Goal: Find specific page/section: Find specific page/section

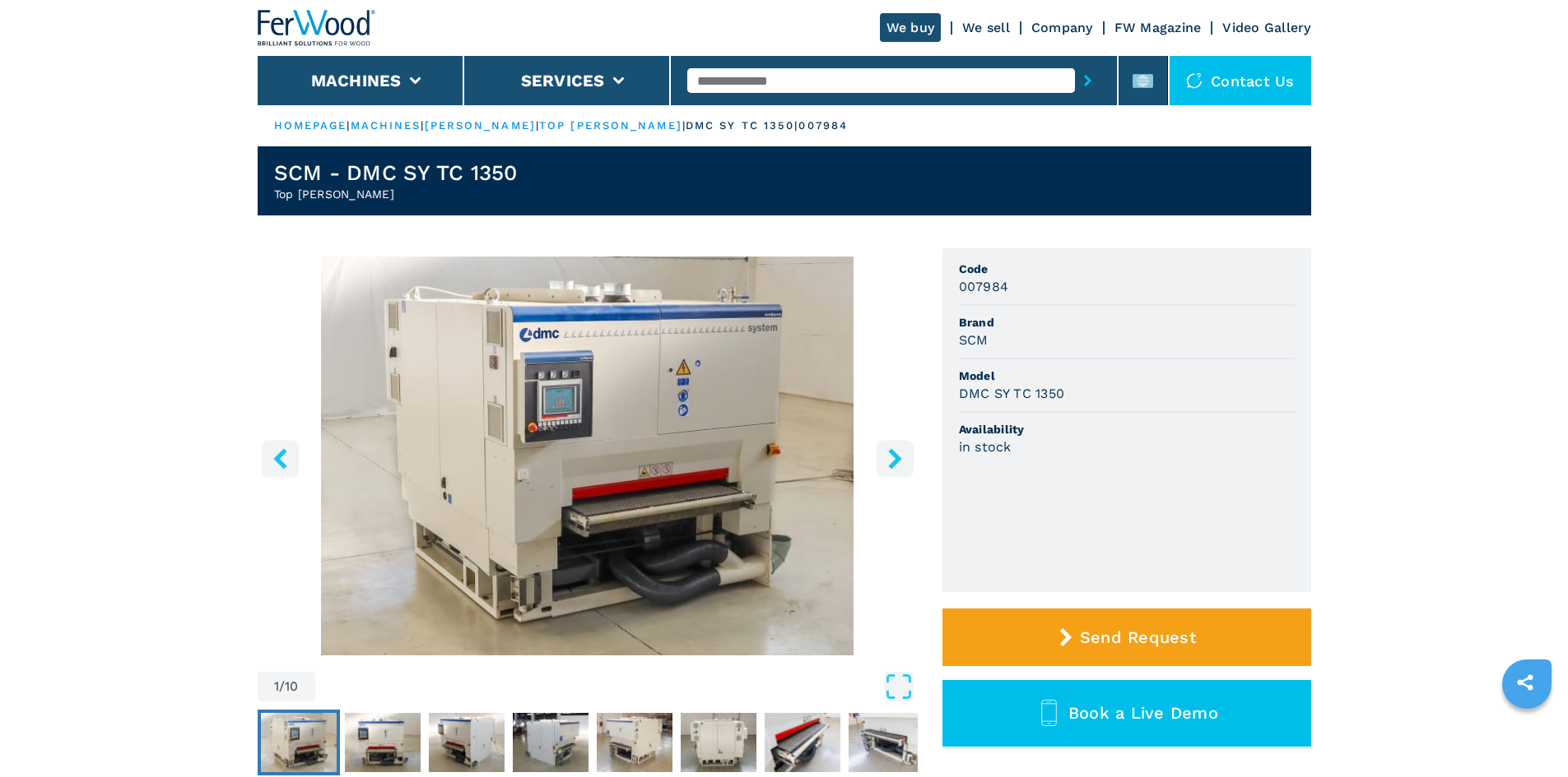
click at [788, 70] on input "text" at bounding box center [881, 81] width 388 height 25
paste input "******"
type input "******"
click at [1084, 76] on icon "submit-button" at bounding box center [1088, 80] width 7 height 12
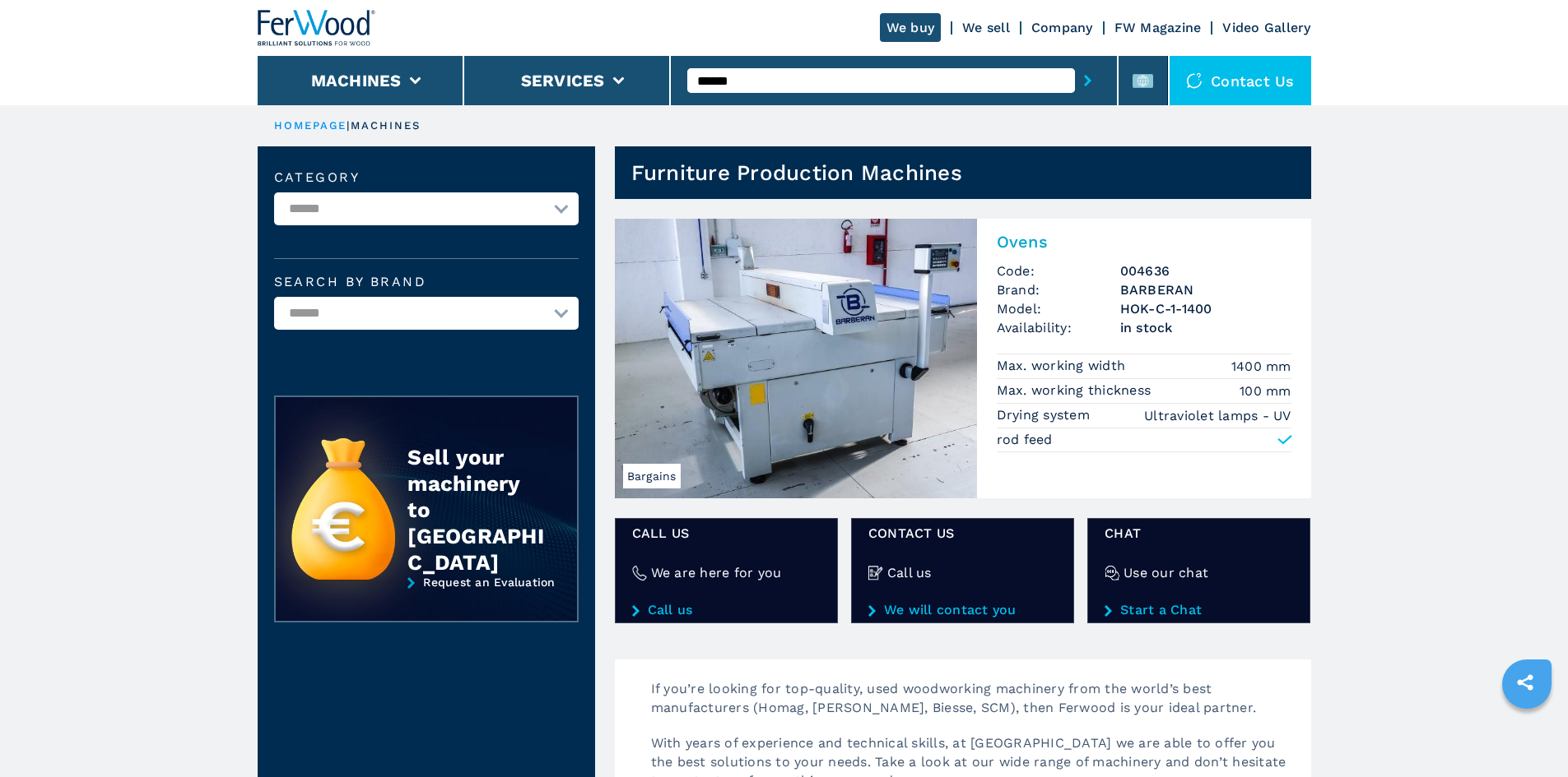
click at [1036, 251] on h2 "Ovens" at bounding box center [1144, 241] width 294 height 20
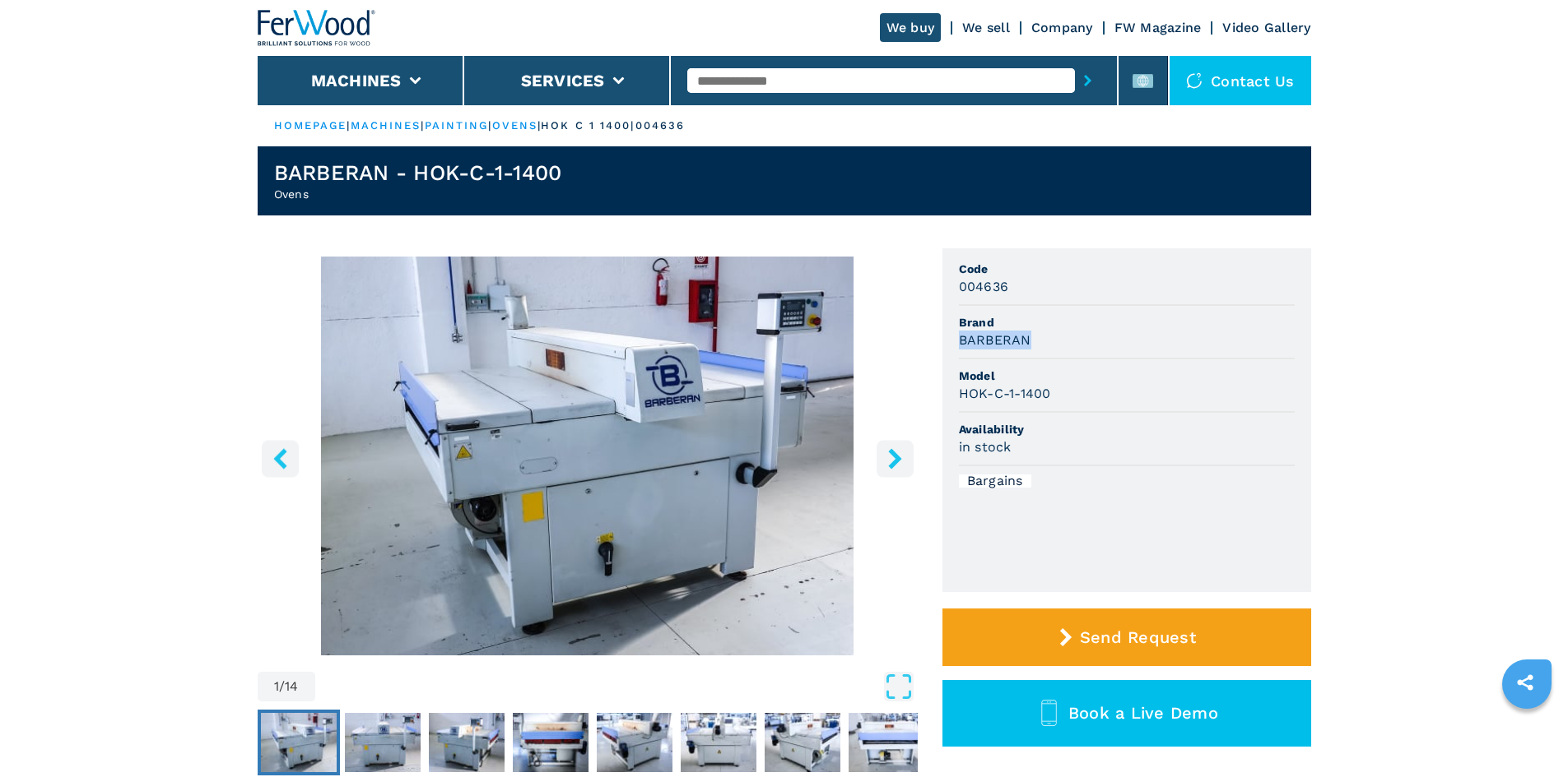
drag, startPoint x: 956, startPoint y: 348, endPoint x: 1059, endPoint y: 348, distance: 103.0
click at [1059, 348] on ul "Code 004636 Brand BARBERAN Model HOK-C-1-1400 Availability in stock Bargains" at bounding box center [1127, 421] width 369 height 344
copy h3 "BARBERAN"
click at [1059, 348] on div "BARBERAN" at bounding box center [1126, 339] width 336 height 19
drag, startPoint x: 963, startPoint y: 335, endPoint x: 1040, endPoint y: 339, distance: 77.1
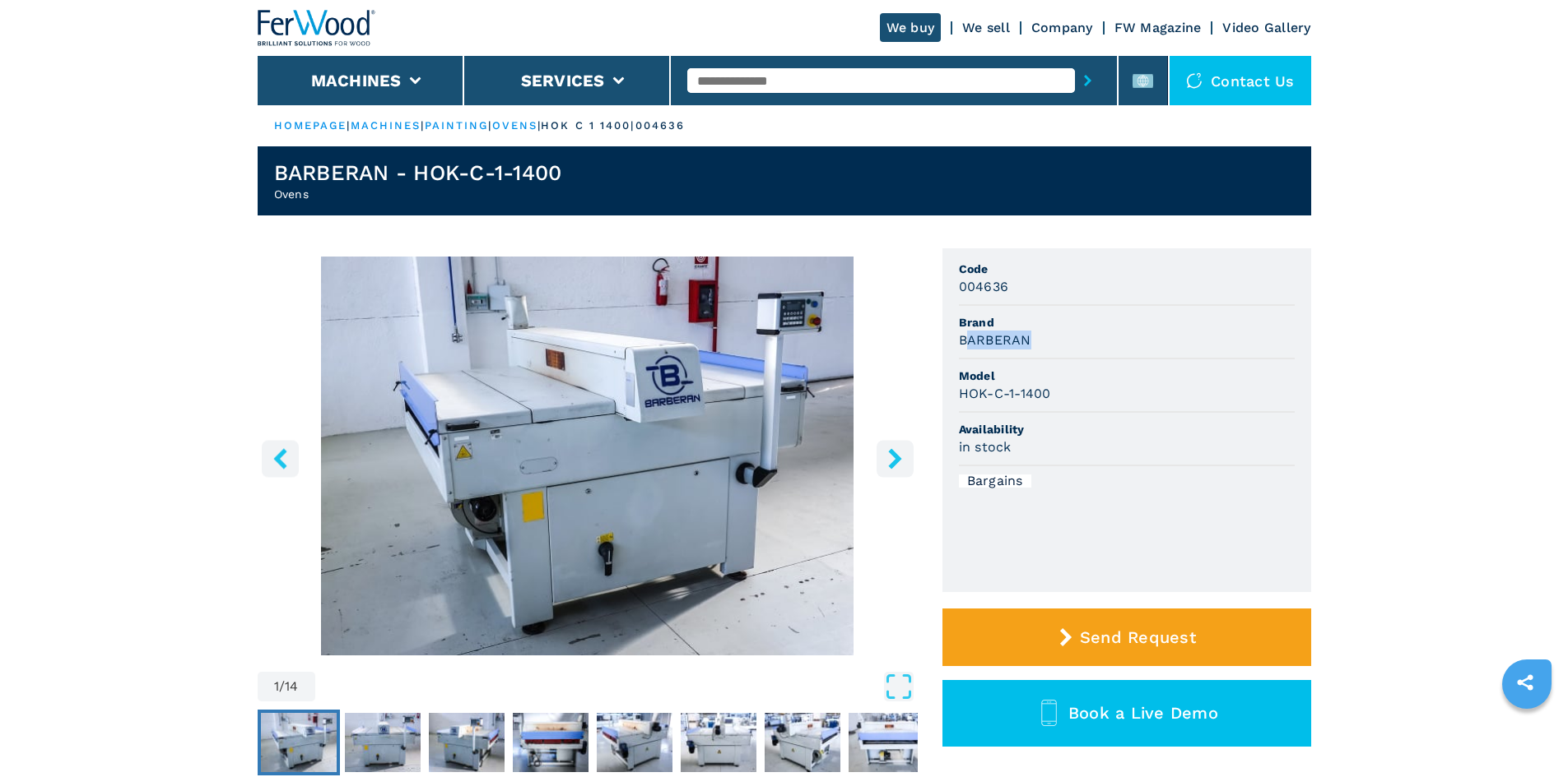
click at [1040, 339] on div "BARBERAN" at bounding box center [1126, 339] width 336 height 19
click at [973, 342] on h3 "BARBERAN" at bounding box center [994, 339] width 72 height 19
click at [1063, 337] on div "BARBERAN" at bounding box center [1126, 339] width 336 height 19
drag, startPoint x: 953, startPoint y: 397, endPoint x: 1101, endPoint y: 390, distance: 148.2
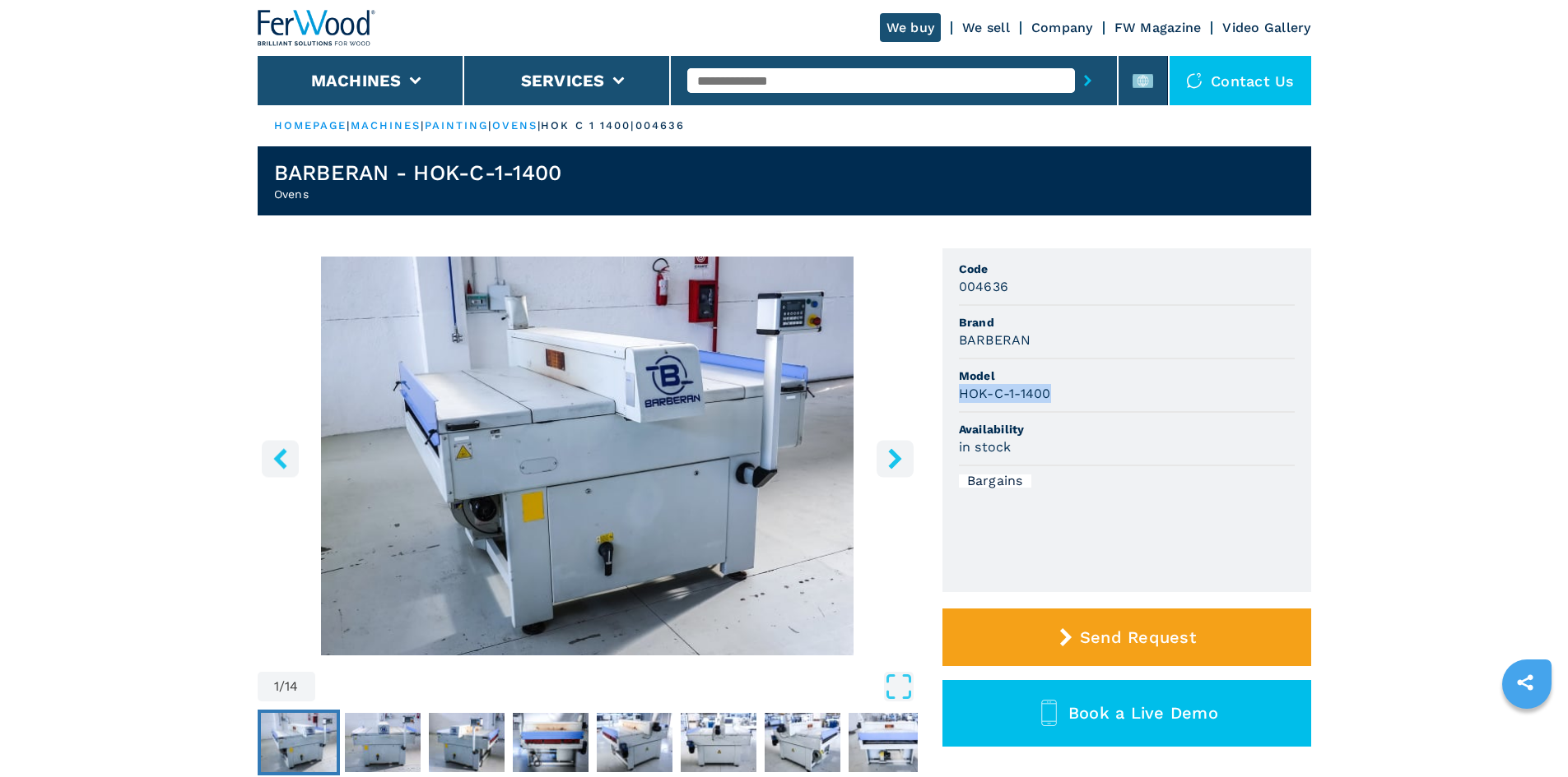
click at [1101, 390] on ul "Code 004636 Brand BARBERAN Model HOK-C-1-1400 Availability in stock Bargains" at bounding box center [1127, 421] width 369 height 344
copy h3 "HOK-C-1-1400"
click at [1101, 390] on div "HOK-C-1-1400" at bounding box center [1126, 393] width 336 height 19
drag, startPoint x: 953, startPoint y: 288, endPoint x: 1029, endPoint y: 283, distance: 76.2
click at [1029, 283] on ul "Code 004636 Brand BARBERAN Model HOK-C-1-1400 Availability in stock Bargains" at bounding box center [1127, 421] width 369 height 344
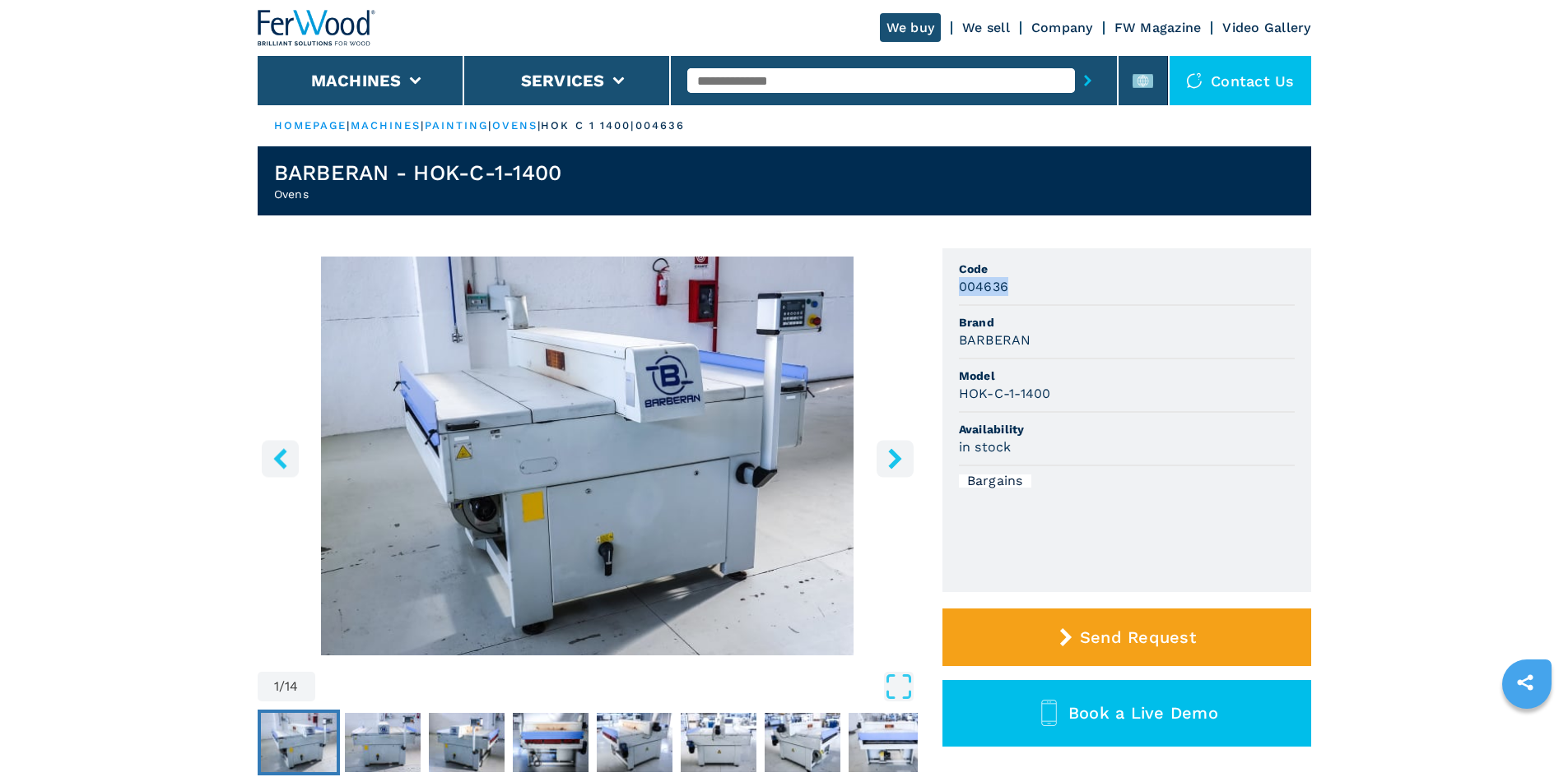
copy h3 "004636"
click at [1033, 292] on div "004636" at bounding box center [1126, 286] width 336 height 19
